Goal: Transaction & Acquisition: Book appointment/travel/reservation

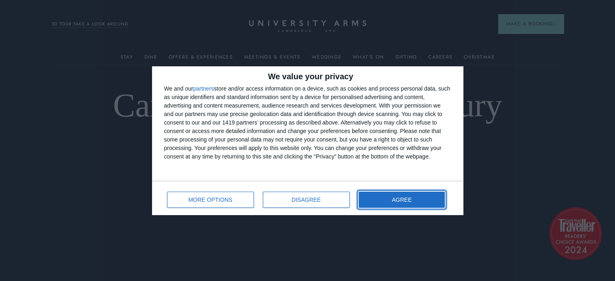
click at [379, 201] on button "AGREE" at bounding box center [402, 200] width 87 height 16
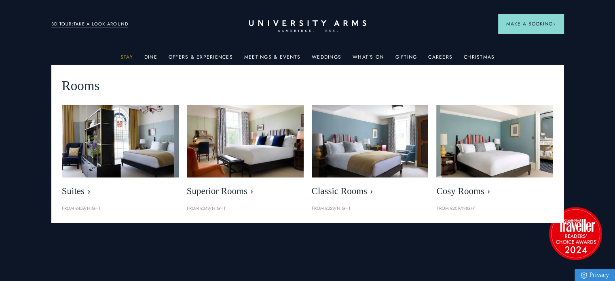
click at [127, 58] on link "Stay" at bounding box center [126, 59] width 13 height 11
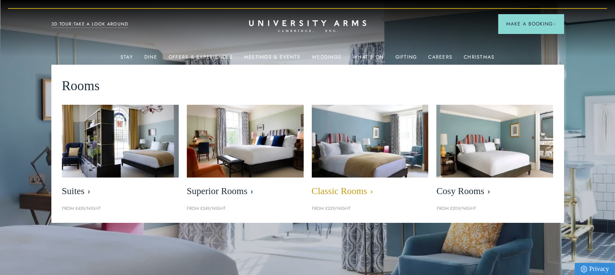
click at [342, 196] on span "Classic Rooms" at bounding box center [370, 191] width 117 height 11
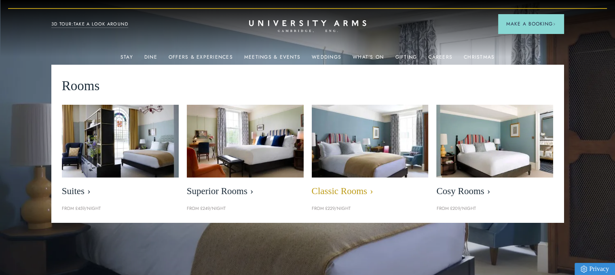
click at [346, 188] on span "Classic Rooms" at bounding box center [370, 191] width 117 height 11
click at [339, 193] on span "Classic Rooms" at bounding box center [370, 191] width 117 height 11
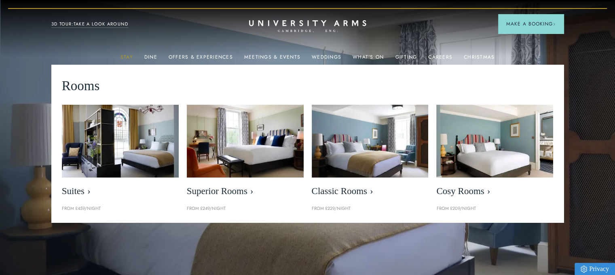
click at [131, 58] on link "Stay" at bounding box center [126, 59] width 13 height 11
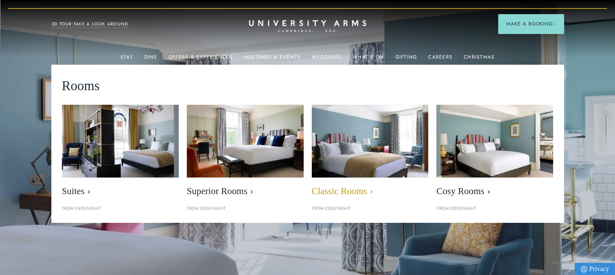
click at [340, 188] on span "Classic Rooms" at bounding box center [370, 191] width 117 height 11
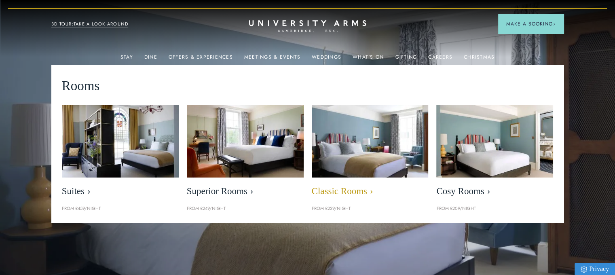
click at [341, 189] on span "Classic Rooms" at bounding box center [370, 191] width 117 height 11
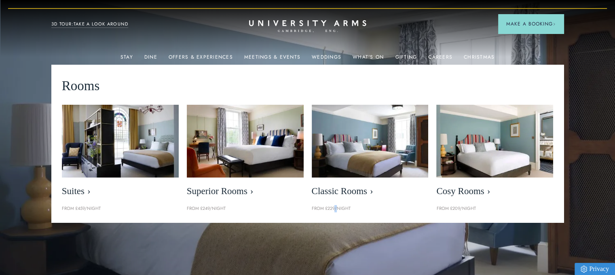
click at [336, 209] on p "From £229/night" at bounding box center [370, 208] width 117 height 7
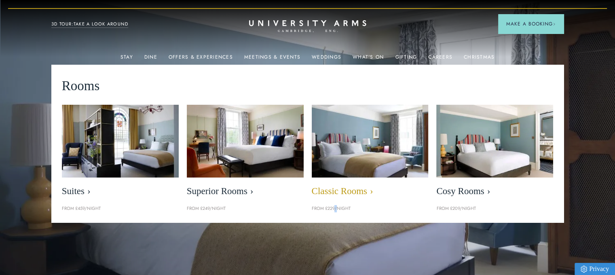
click at [337, 189] on span "Classic Rooms" at bounding box center [370, 191] width 117 height 11
click at [344, 192] on span "Classic Rooms" at bounding box center [370, 191] width 117 height 11
